Goal: Information Seeking & Learning: Learn about a topic

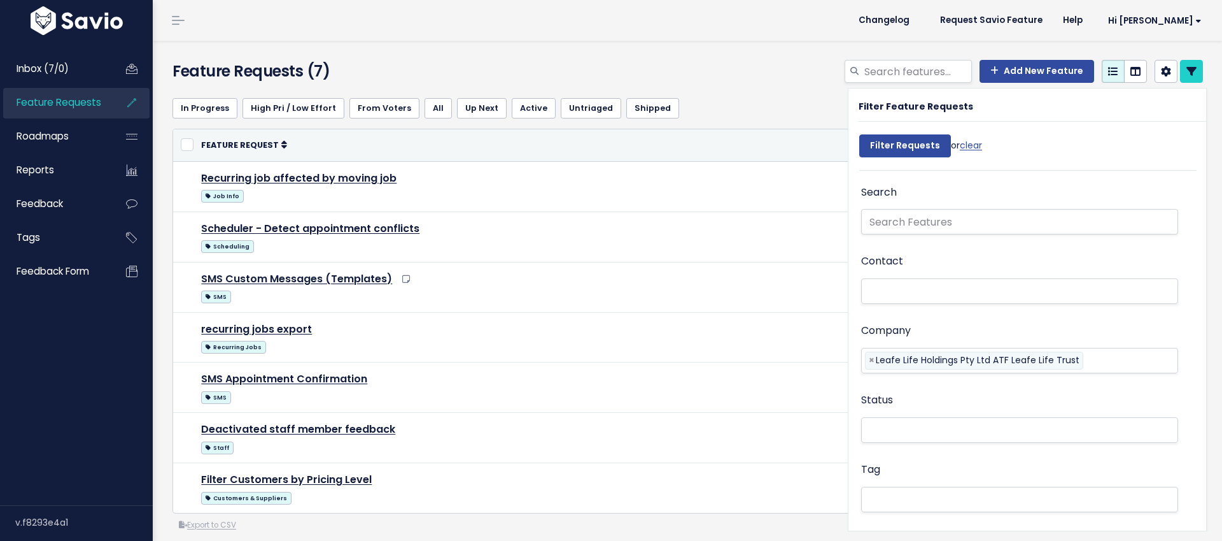
select select
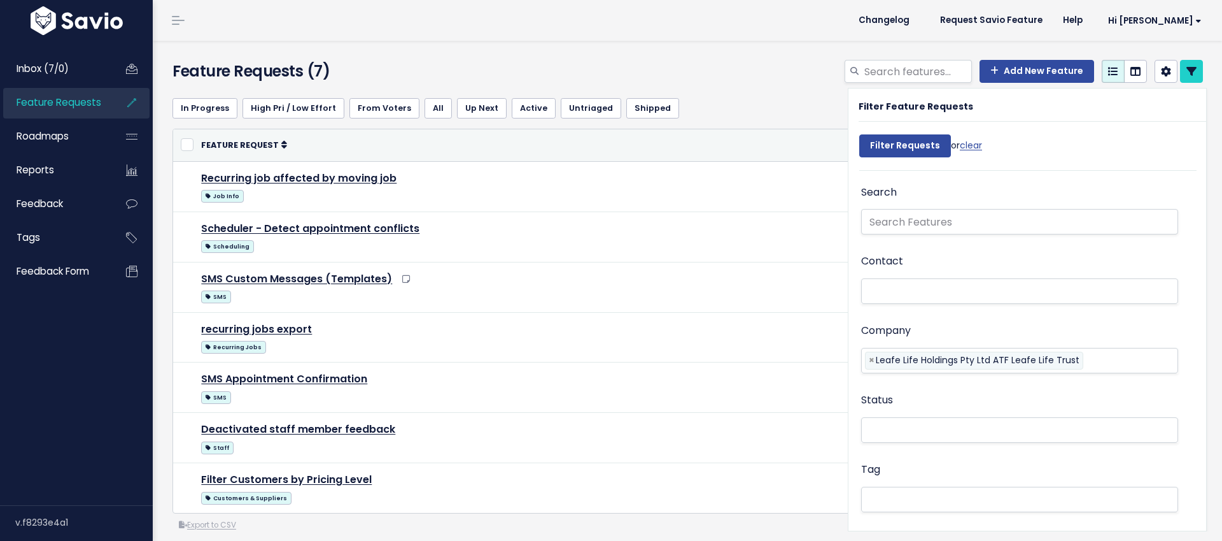
select select
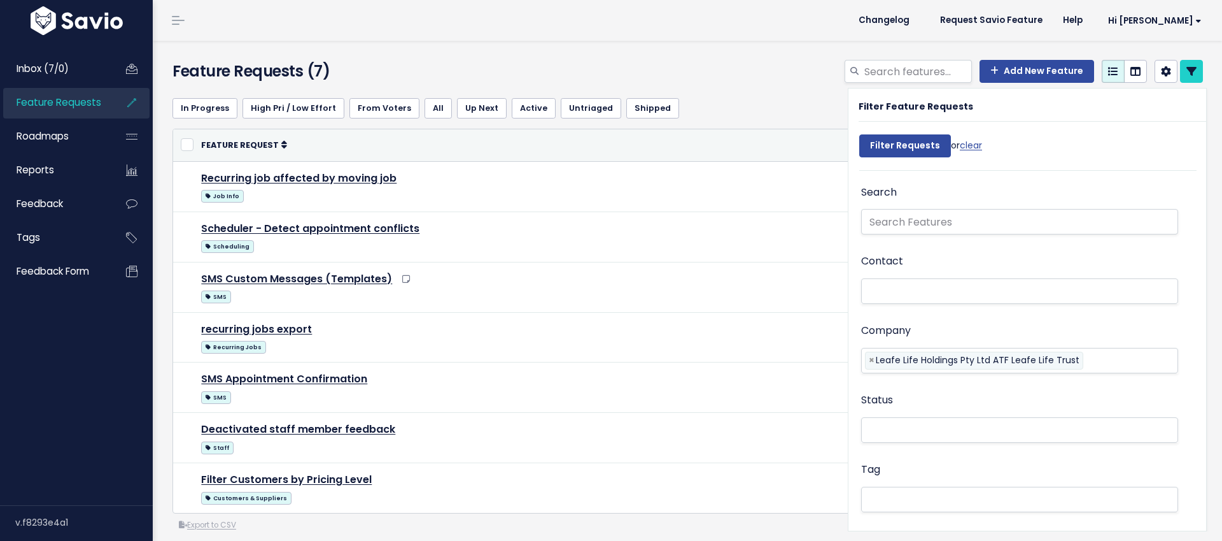
select select
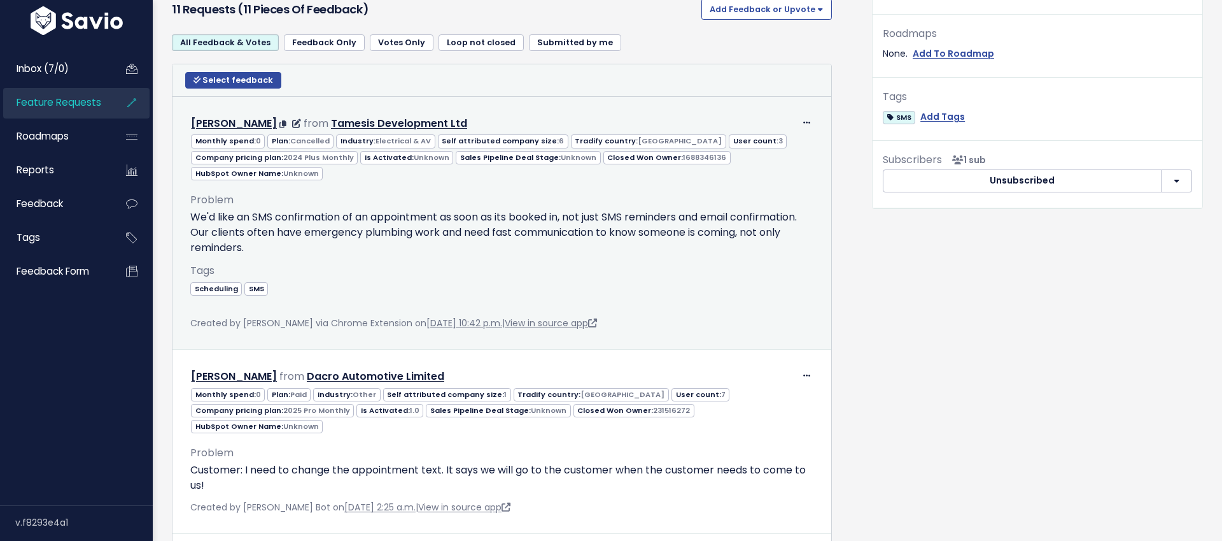
scroll to position [434, 0]
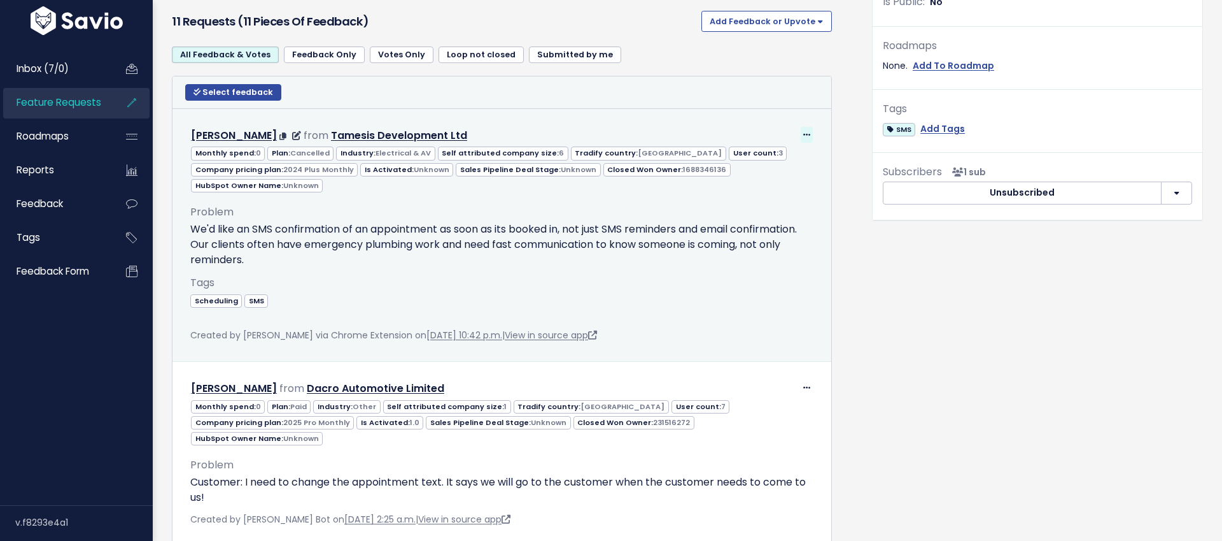
click at [802, 134] on span at bounding box center [807, 135] width 12 height 16
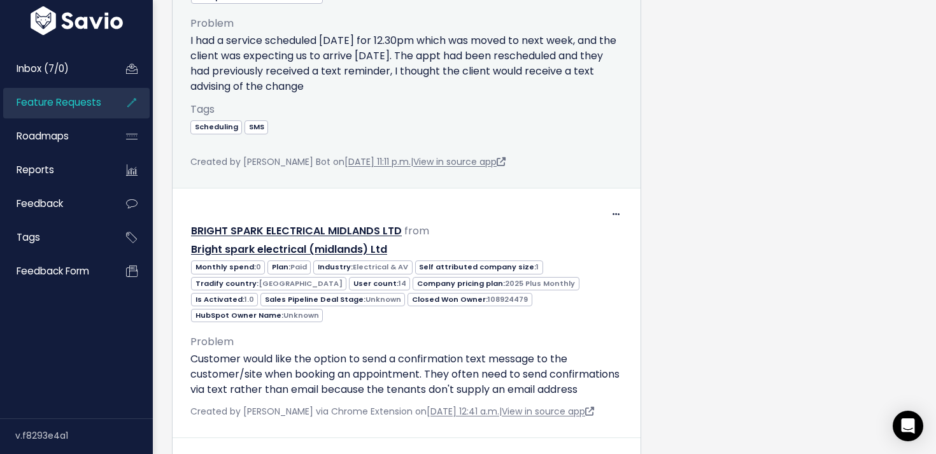
scroll to position [1426, 0]
